Goal: Obtain resource: Obtain resource

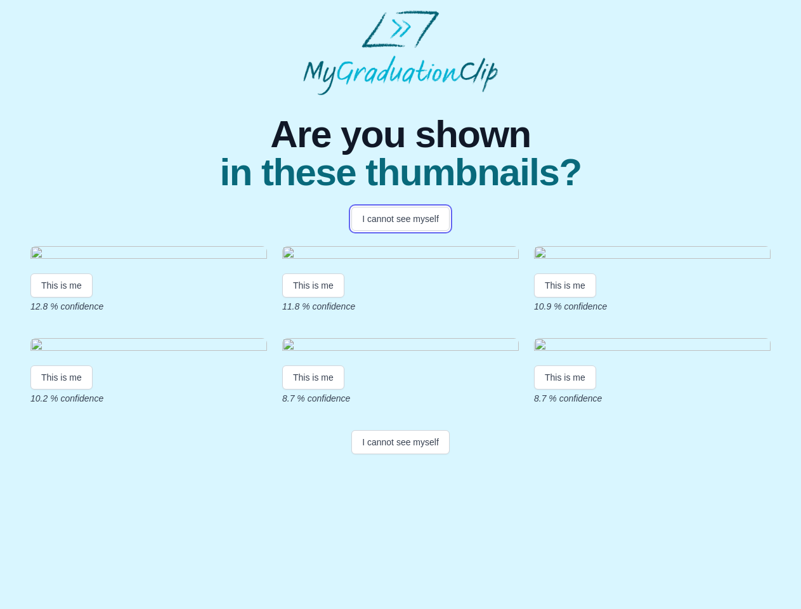
click at [400, 219] on button "I cannot see myself" at bounding box center [400, 219] width 98 height 24
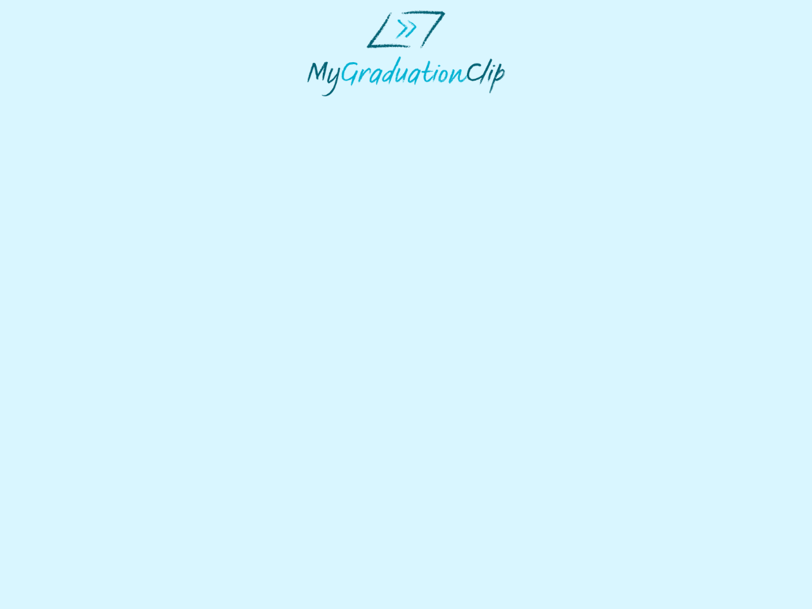
click at [62, 107] on html at bounding box center [406, 53] width 812 height 107
click at [315, 107] on html at bounding box center [406, 53] width 812 height 107
click at [568, 107] on html at bounding box center [406, 53] width 812 height 107
click at [62, 107] on html at bounding box center [406, 53] width 812 height 107
click at [315, 107] on html at bounding box center [406, 53] width 812 height 107
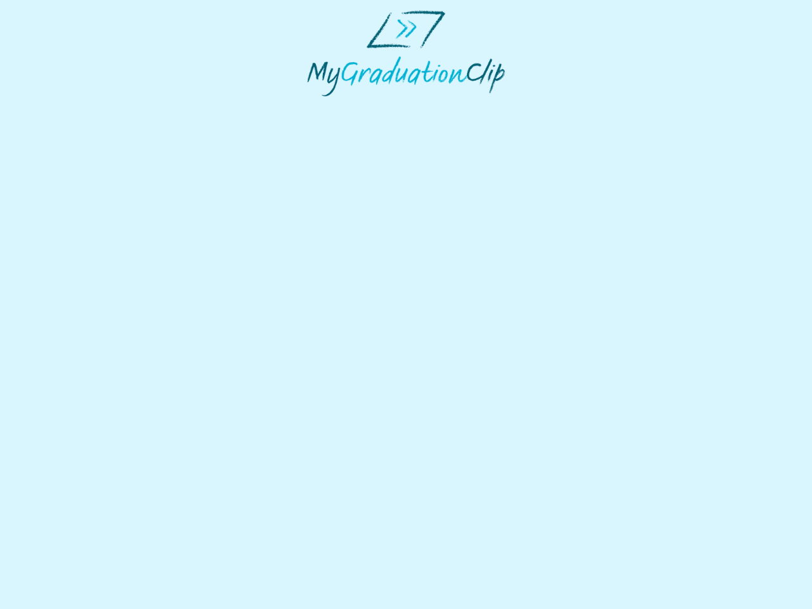
click at [568, 107] on html at bounding box center [406, 53] width 812 height 107
